Goal: Task Accomplishment & Management: Manage account settings

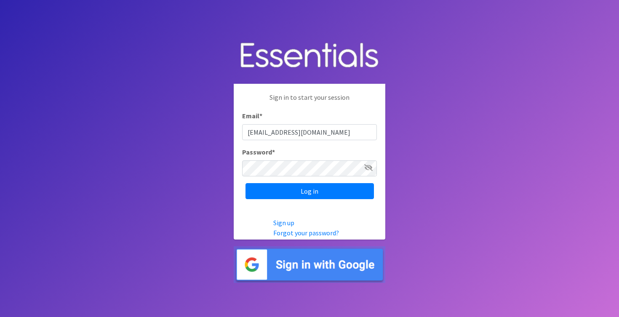
type input "[EMAIL_ADDRESS][DOMAIN_NAME]"
click at [310, 191] on input "Log in" at bounding box center [310, 191] width 129 height 16
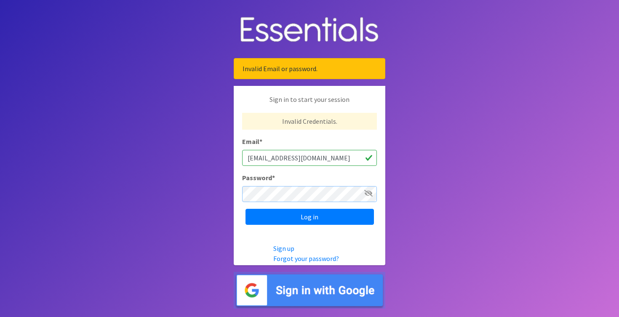
click at [310, 217] on input "Log in" at bounding box center [310, 217] width 129 height 16
